Goal: Navigation & Orientation: Find specific page/section

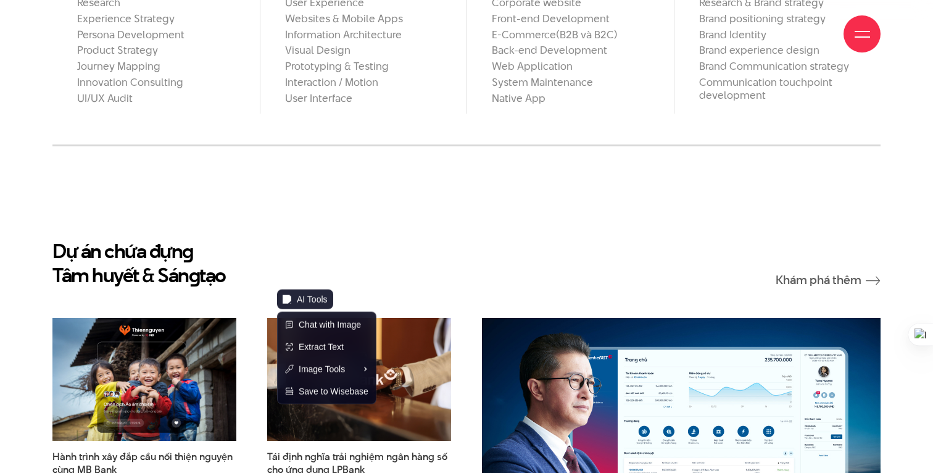
scroll to position [1314, 0]
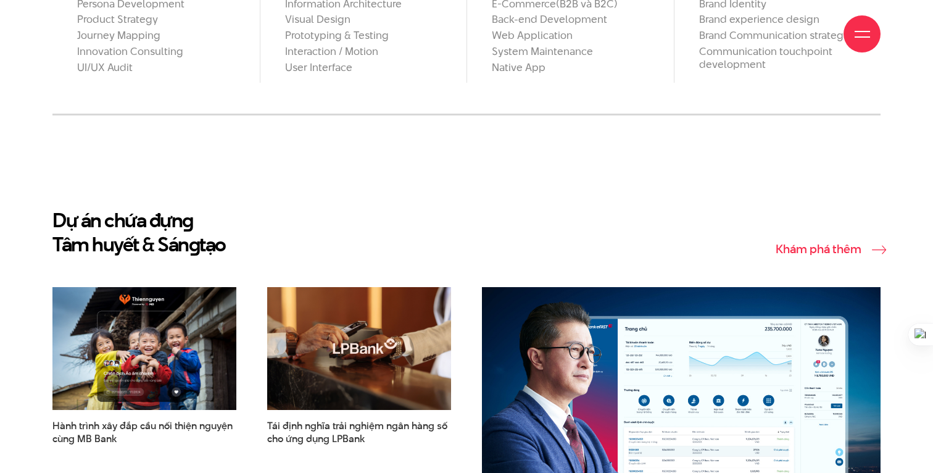
click at [808, 243] on link "Khám phá thêm" at bounding box center [828, 249] width 105 height 13
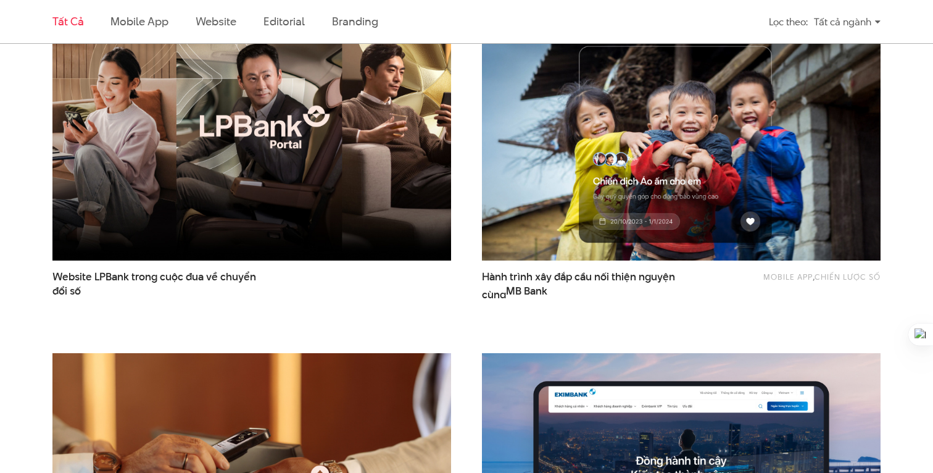
scroll to position [485, 0]
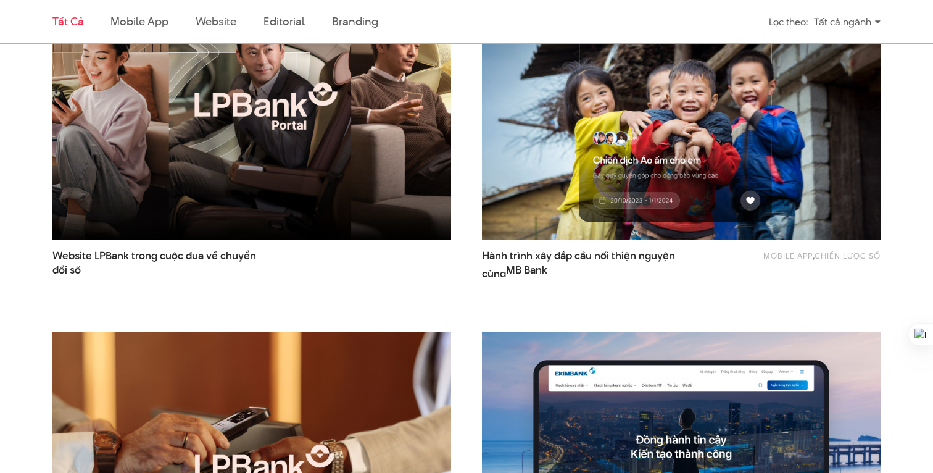
click at [277, 133] on img at bounding box center [252, 106] width 439 height 294
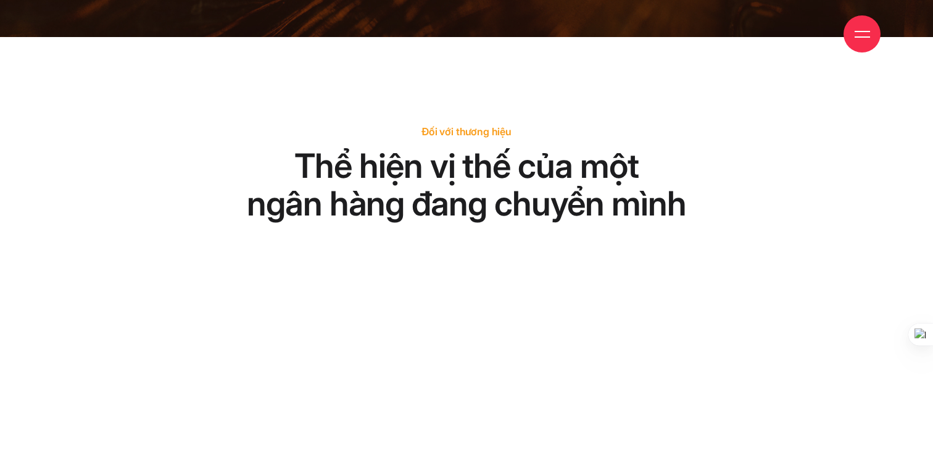
scroll to position [76, 0]
